Goal: Participate in discussion: Engage in conversation with other users on a specific topic

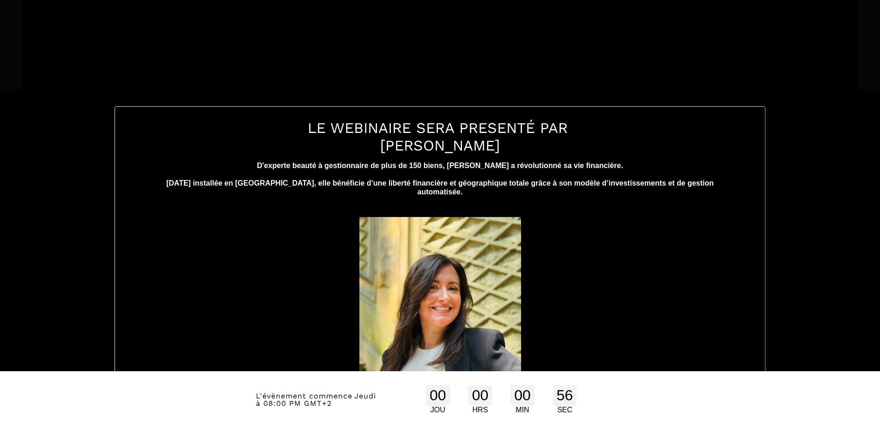
scroll to position [390, 0]
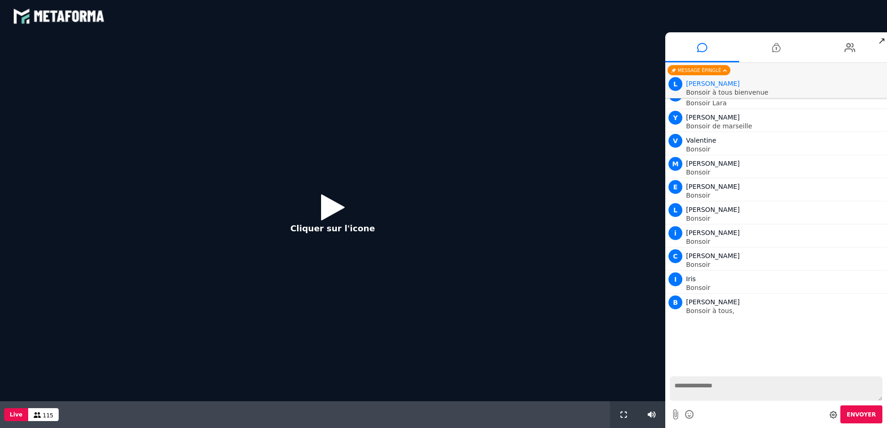
click at [324, 204] on icon at bounding box center [333, 207] width 24 height 30
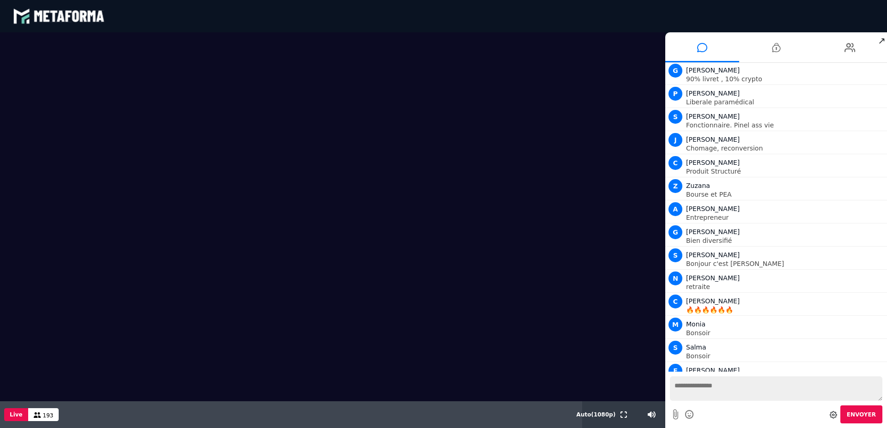
scroll to position [5436, 0]
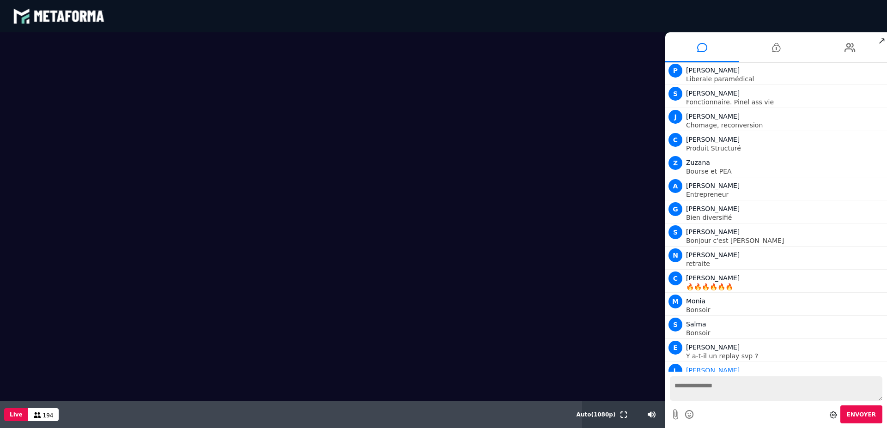
drag, startPoint x: 65, startPoint y: 376, endPoint x: 585, endPoint y: 378, distance: 520.8
click at [585, 378] on video at bounding box center [332, 216] width 665 height 369
drag, startPoint x: 59, startPoint y: 66, endPoint x: 653, endPoint y: 53, distance: 594.0
click at [653, 53] on video at bounding box center [332, 216] width 665 height 369
drag, startPoint x: 67, startPoint y: 57, endPoint x: 89, endPoint y: 10, distance: 52.1
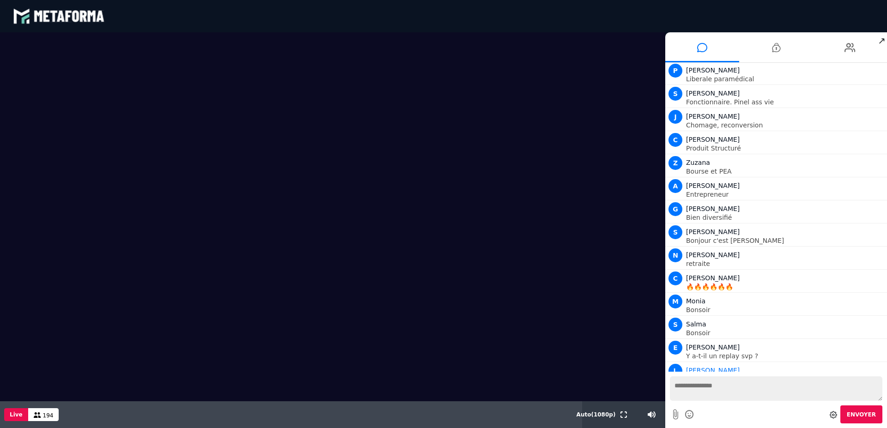
click at [88, 6] on div "blastream met_channel-9815b25ebd2bfb1ca2e40341aa852e5e fr en fr Scène Compte li…" at bounding box center [443, 214] width 887 height 428
click at [83, 62] on video at bounding box center [332, 216] width 665 height 369
drag, startPoint x: 158, startPoint y: 59, endPoint x: 170, endPoint y: 59, distance: 11.6
click at [158, 59] on video at bounding box center [332, 216] width 665 height 369
drag, startPoint x: 92, startPoint y: 62, endPoint x: 65, endPoint y: 281, distance: 220.3
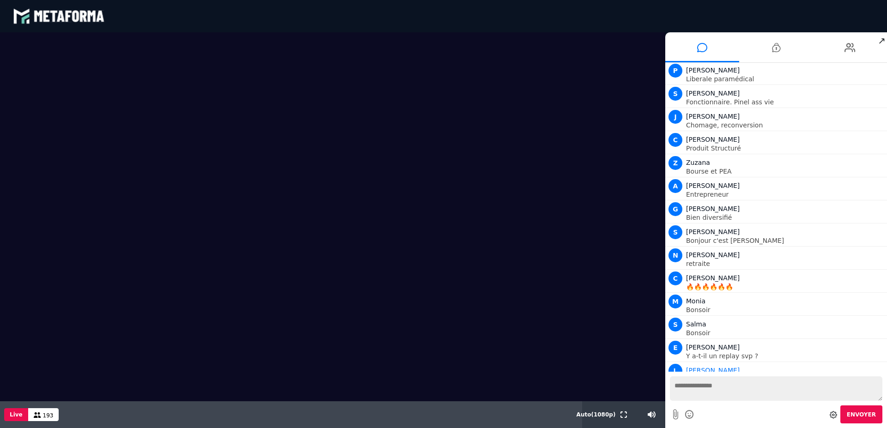
click at [63, 294] on video at bounding box center [332, 216] width 665 height 369
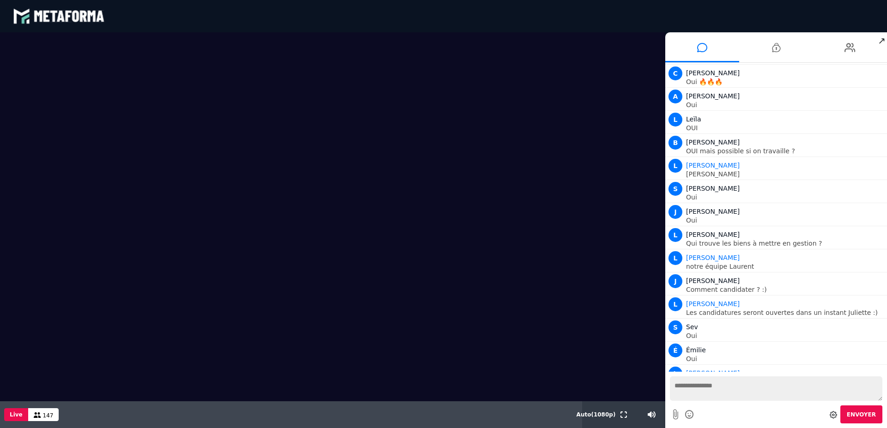
scroll to position [9191, 0]
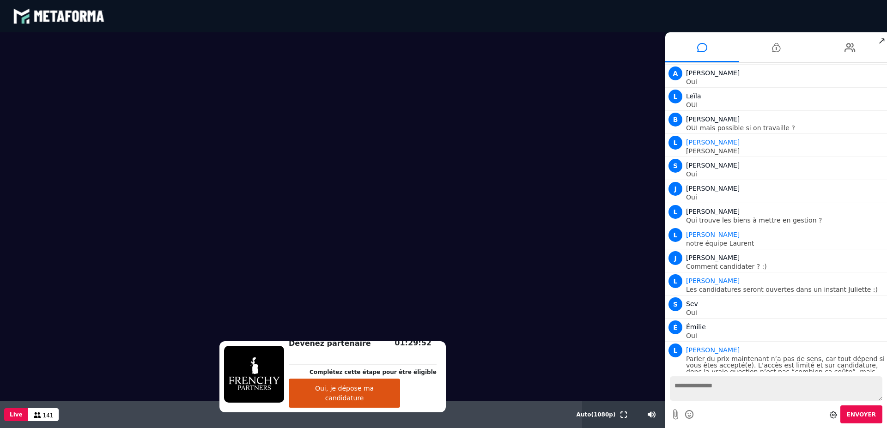
click at [343, 401] on button "Oui, je dépose ma candidature" at bounding box center [344, 393] width 111 height 29
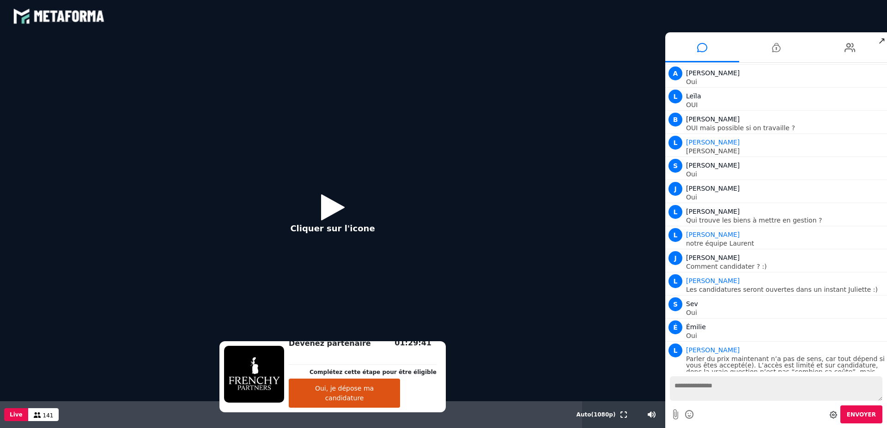
click at [327, 209] on icon at bounding box center [333, 207] width 24 height 30
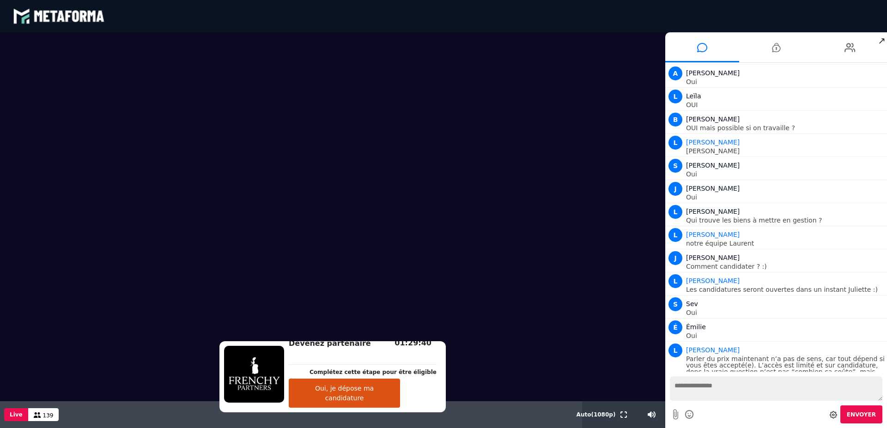
click at [329, 398] on button "Oui, je dépose ma candidature" at bounding box center [344, 393] width 111 height 29
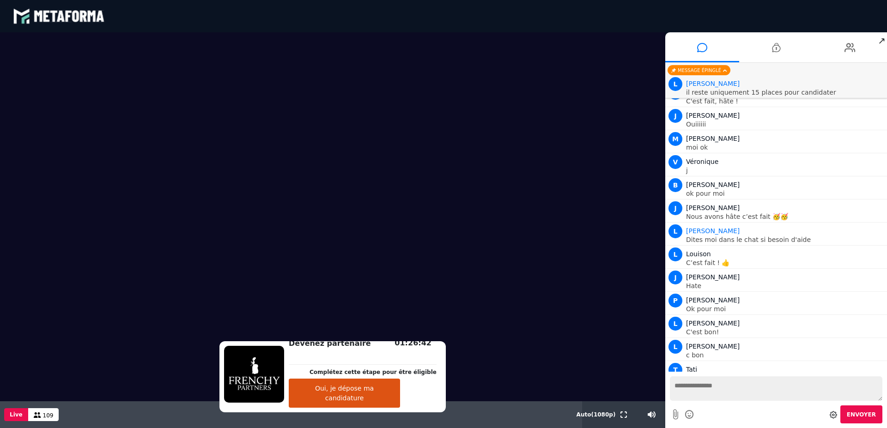
scroll to position [9931, 0]
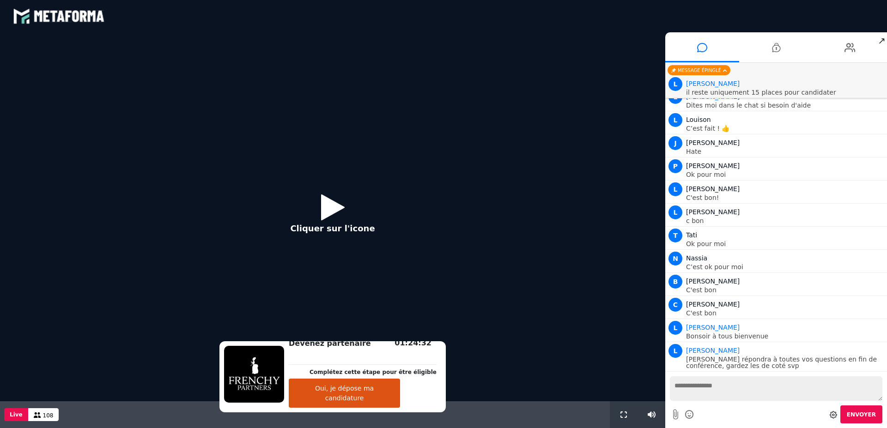
scroll to position [710, 0]
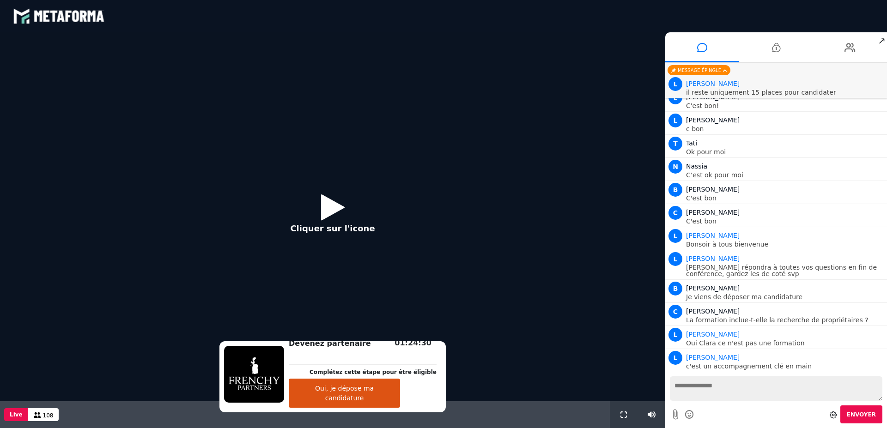
click at [329, 214] on icon at bounding box center [333, 207] width 24 height 30
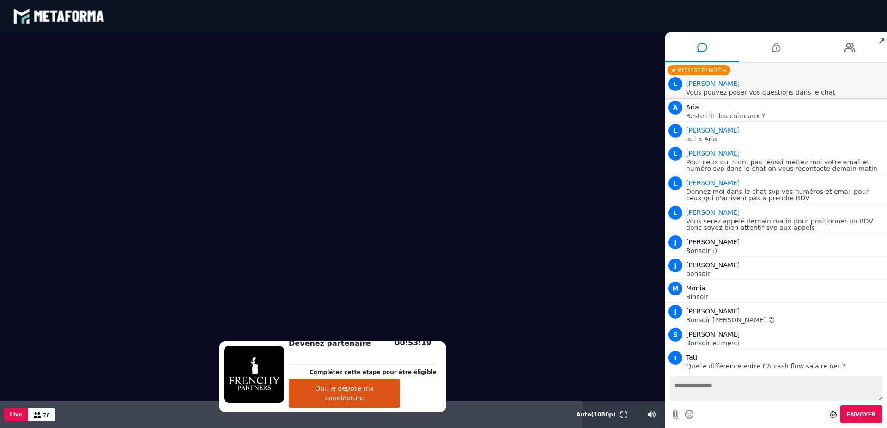
scroll to position [1267, 0]
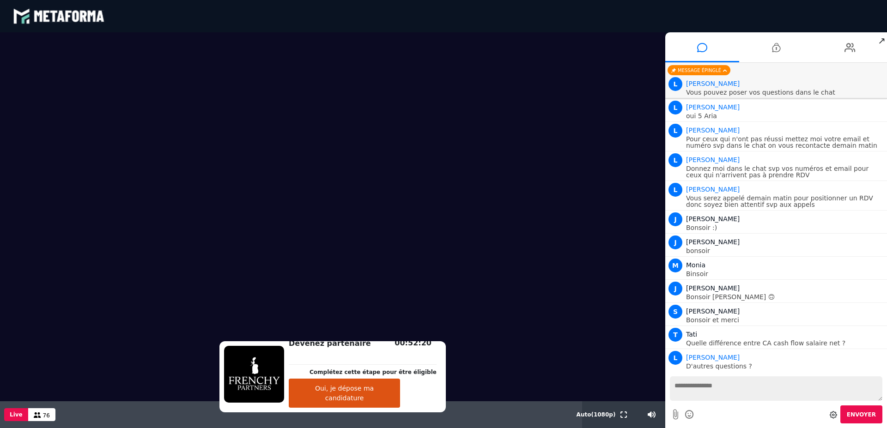
drag, startPoint x: 4, startPoint y: 60, endPoint x: 0, endPoint y: 55, distance: 5.9
click at [0, 55] on video at bounding box center [332, 216] width 665 height 369
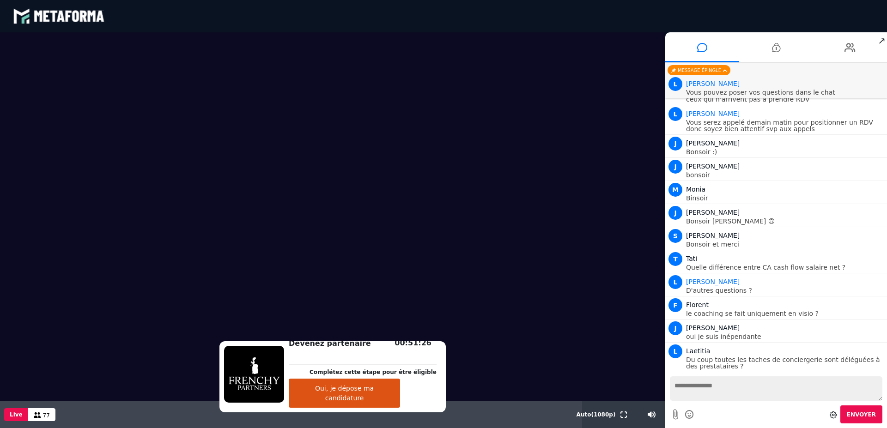
scroll to position [1366, 0]
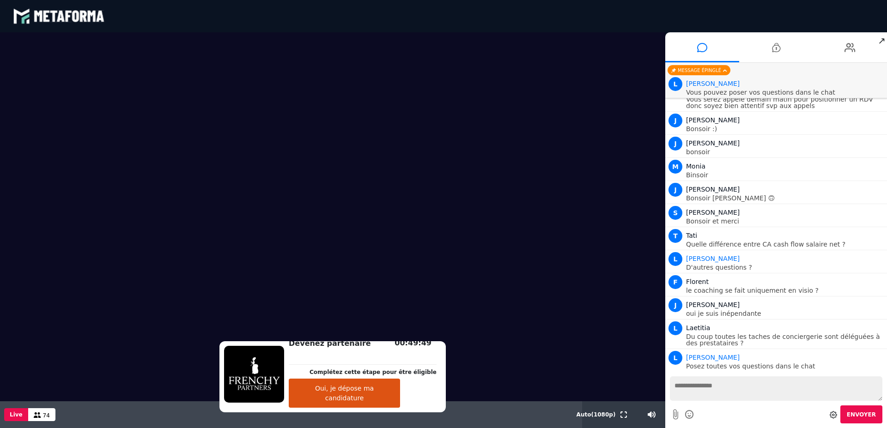
click at [477, 214] on video at bounding box center [332, 216] width 665 height 369
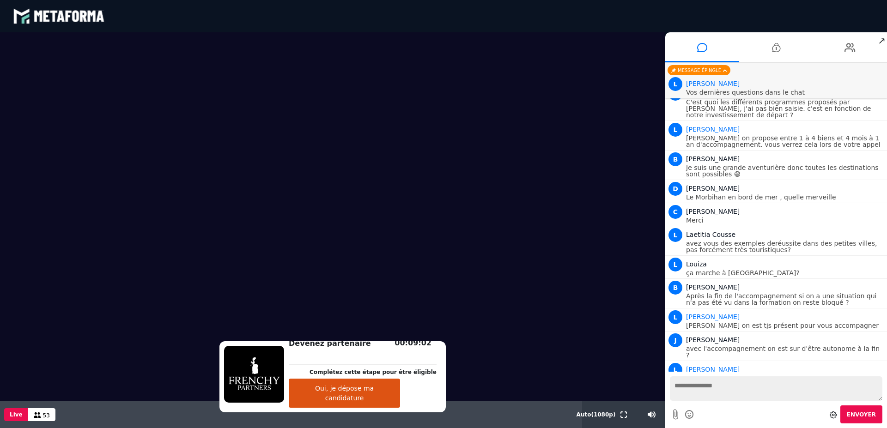
scroll to position [3907, 0]
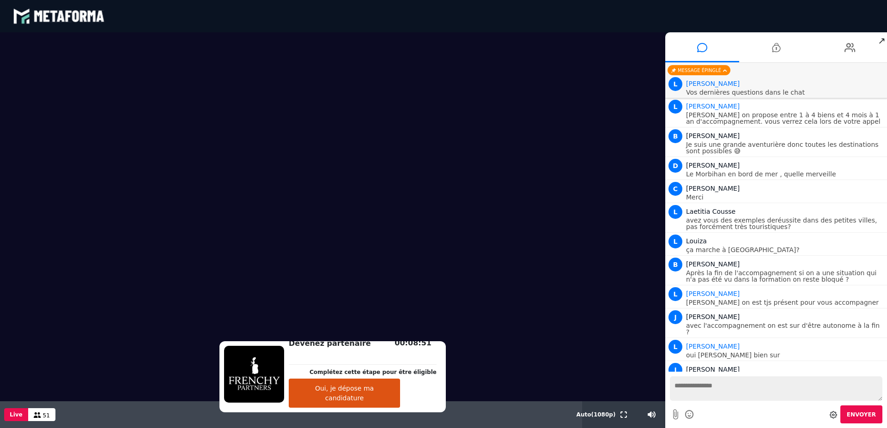
click at [683, 391] on textarea at bounding box center [776, 389] width 213 height 24
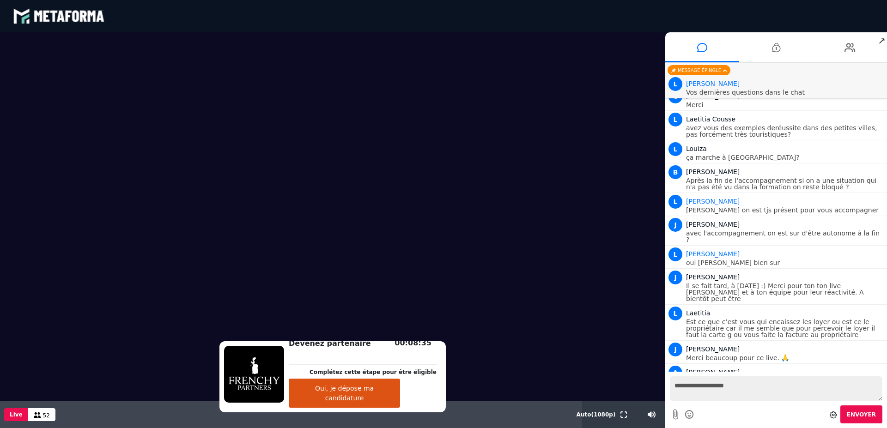
scroll to position [4022, 0]
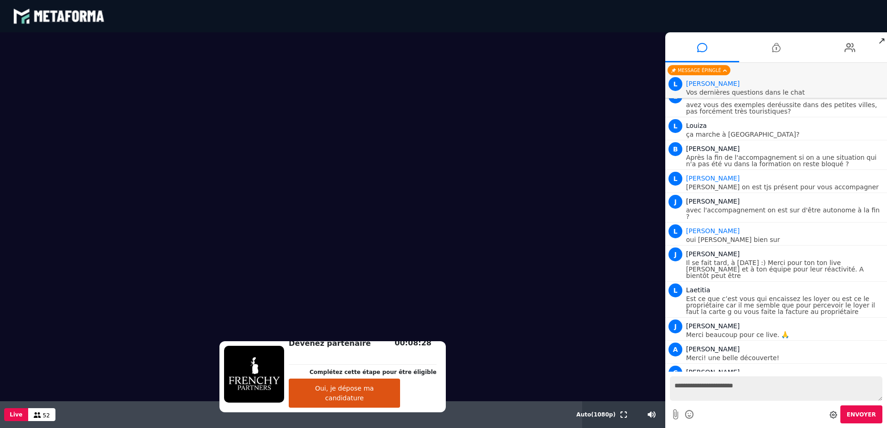
type textarea "**********"
click at [688, 418] on icon at bounding box center [690, 415] width 10 height 12
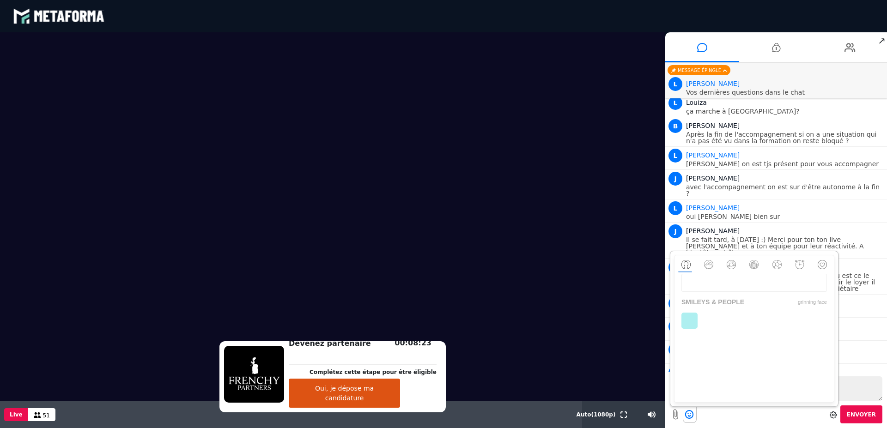
scroll to position [4068, 0]
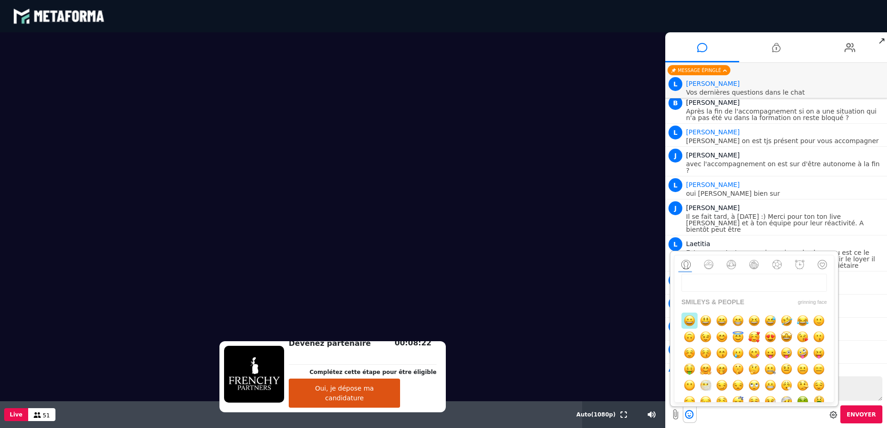
click at [688, 322] on img "button" at bounding box center [690, 321] width 12 height 12
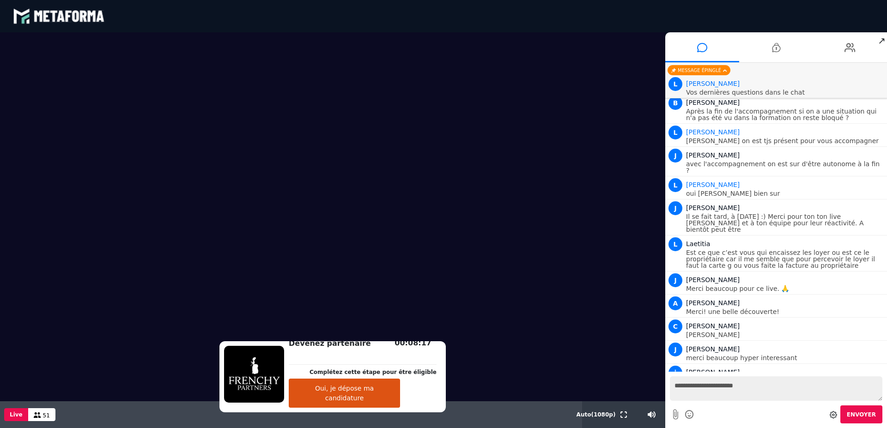
scroll to position [4092, 0]
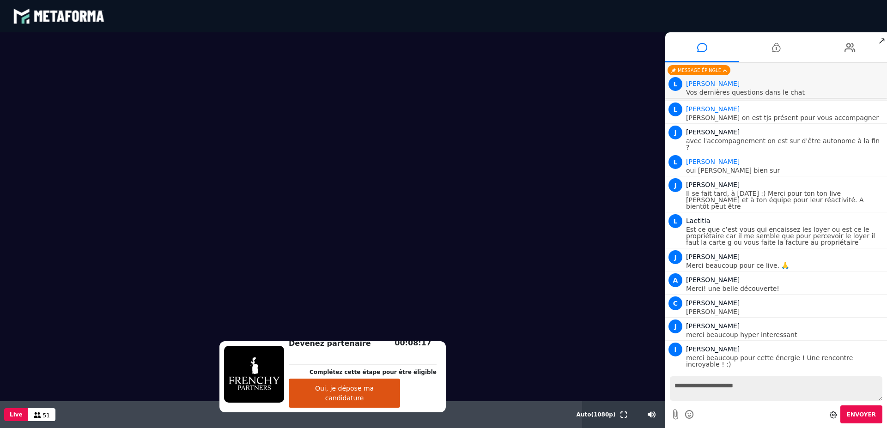
click at [756, 389] on textarea "**********" at bounding box center [776, 389] width 213 height 24
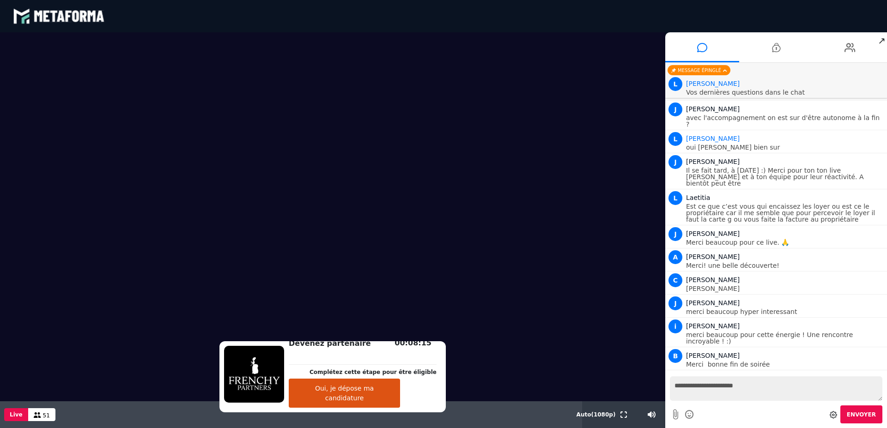
scroll to position [4138, 0]
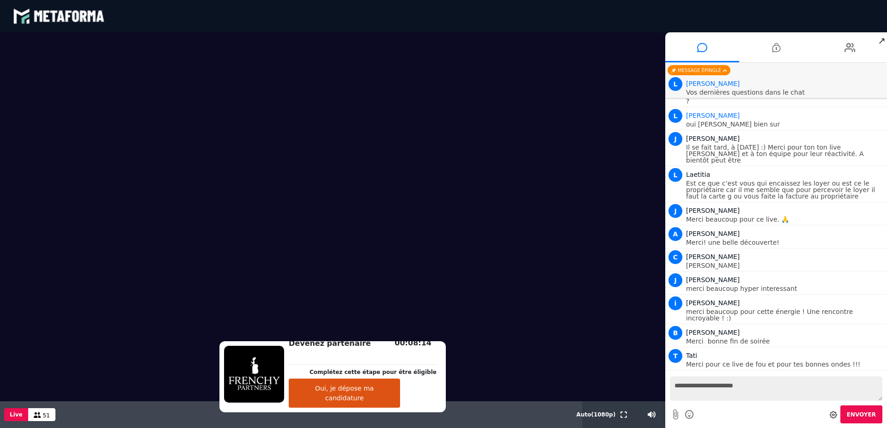
click at [854, 415] on span "Envoyer" at bounding box center [861, 415] width 29 height 6
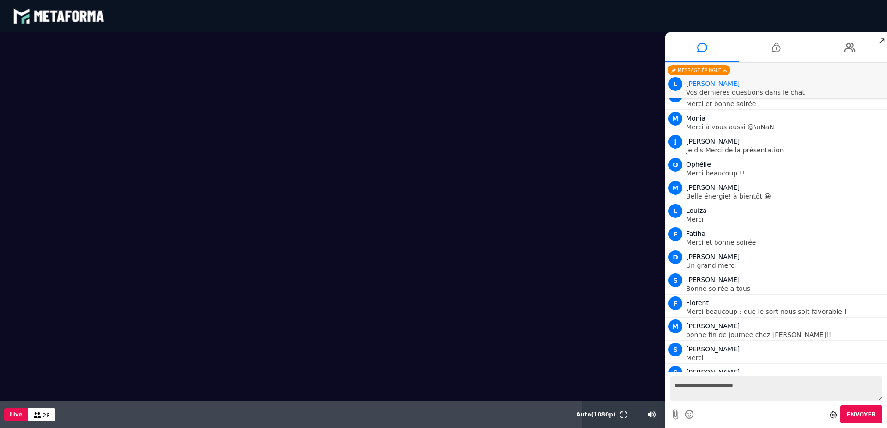
scroll to position [4255, 0]
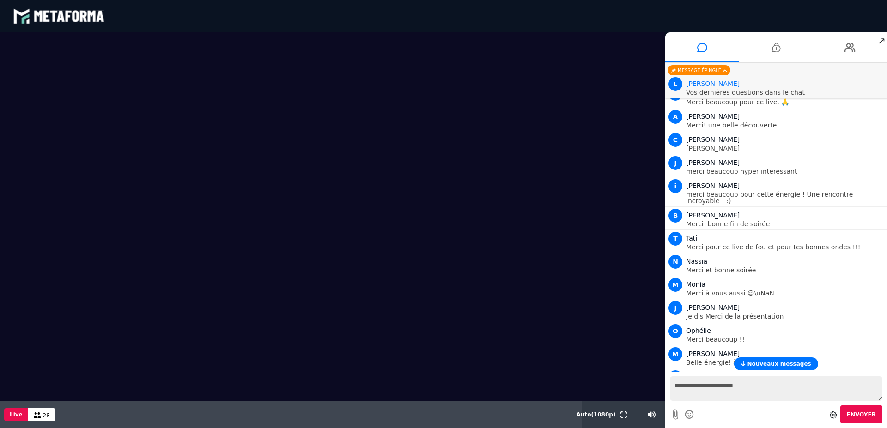
click at [882, 39] on span "↗" at bounding box center [882, 40] width 11 height 17
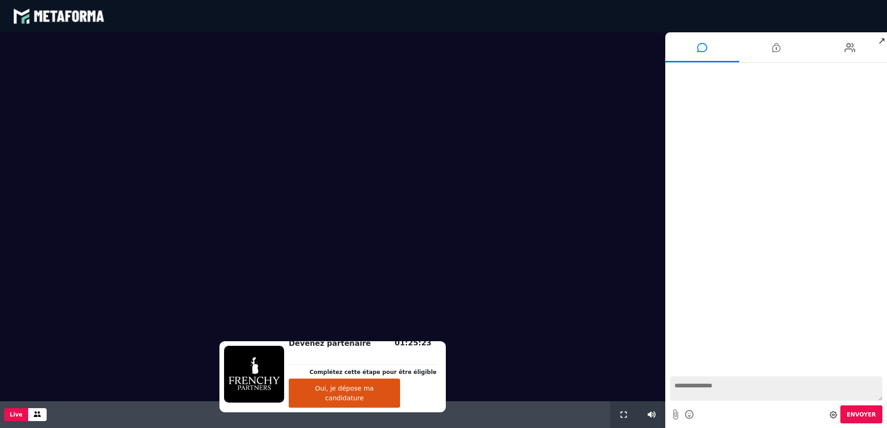
scroll to position [618, 0]
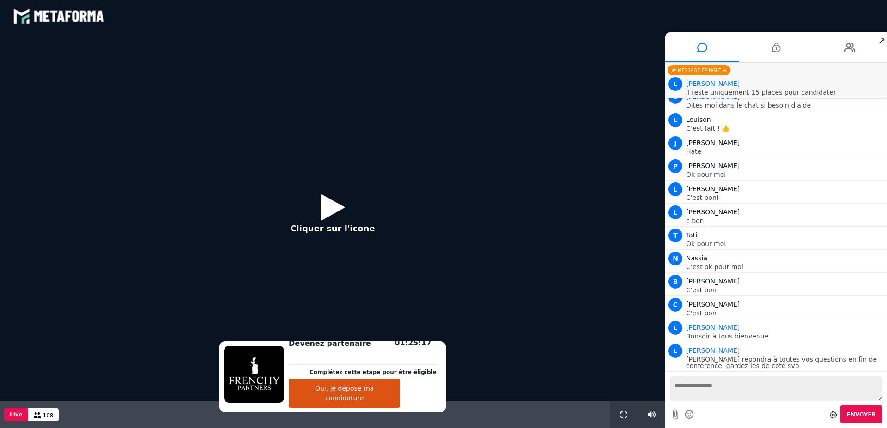
click at [333, 209] on icon at bounding box center [333, 207] width 24 height 30
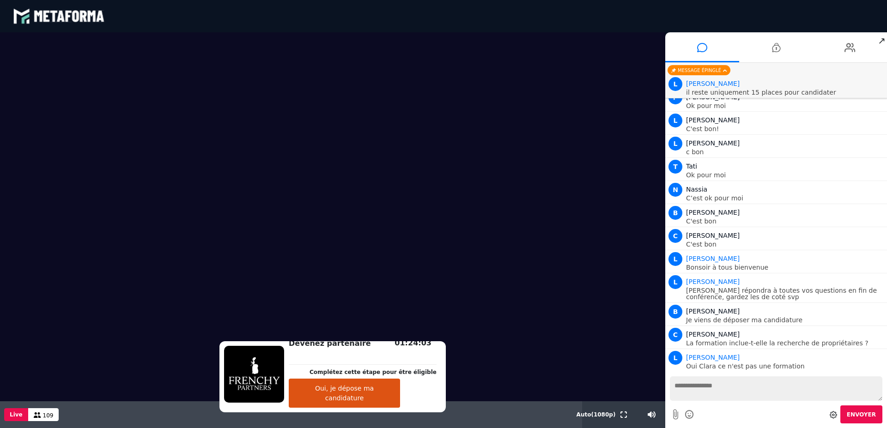
scroll to position [710, 0]
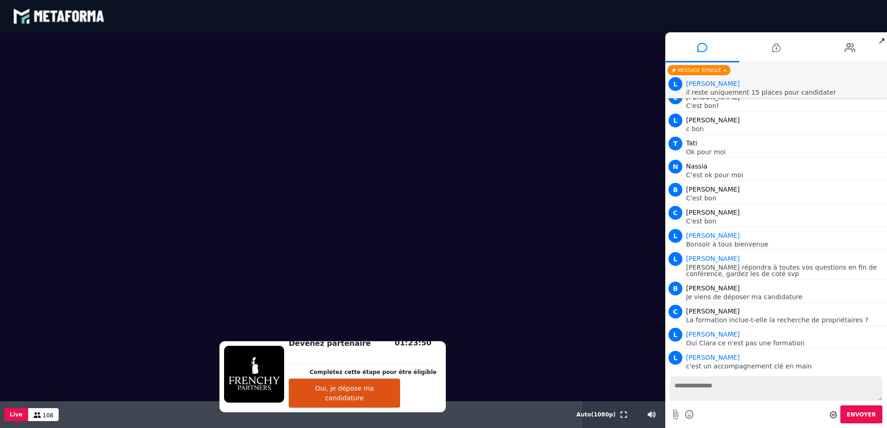
drag, startPoint x: 321, startPoint y: 367, endPoint x: 399, endPoint y: 367, distance: 78.1
click at [399, 367] on div "Devenez partenaire Complétez cette étape pour être éligible Oui, je dépose ma c…" at bounding box center [362, 377] width 157 height 62
